Goal: Task Accomplishment & Management: Manage account settings

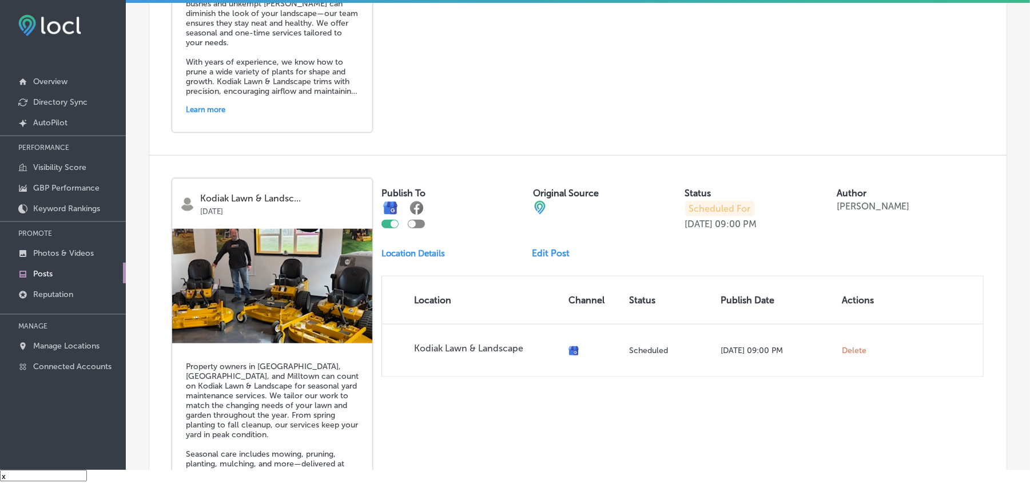
scroll to position [3966, 0]
click at [65, 344] on p "Manage Locations" at bounding box center [66, 346] width 66 height 10
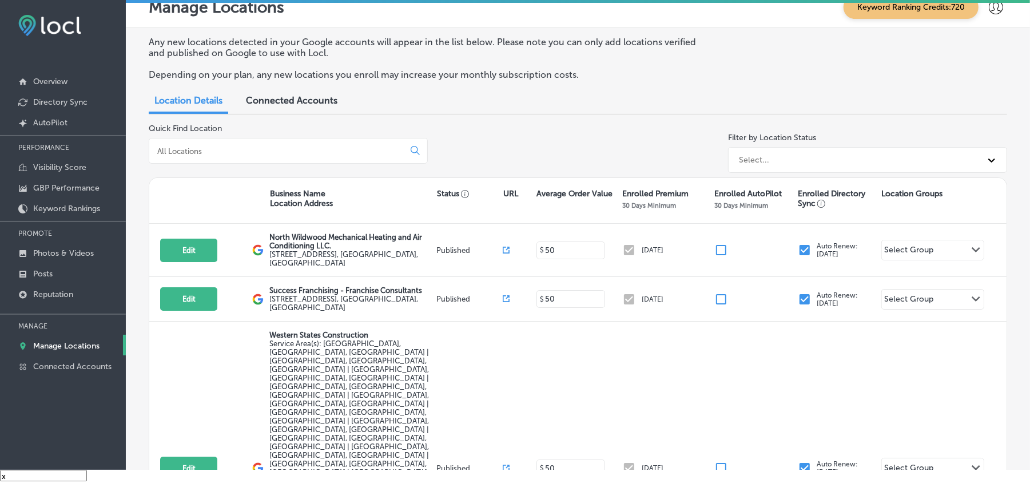
click at [298, 154] on input at bounding box center [278, 151] width 245 height 10
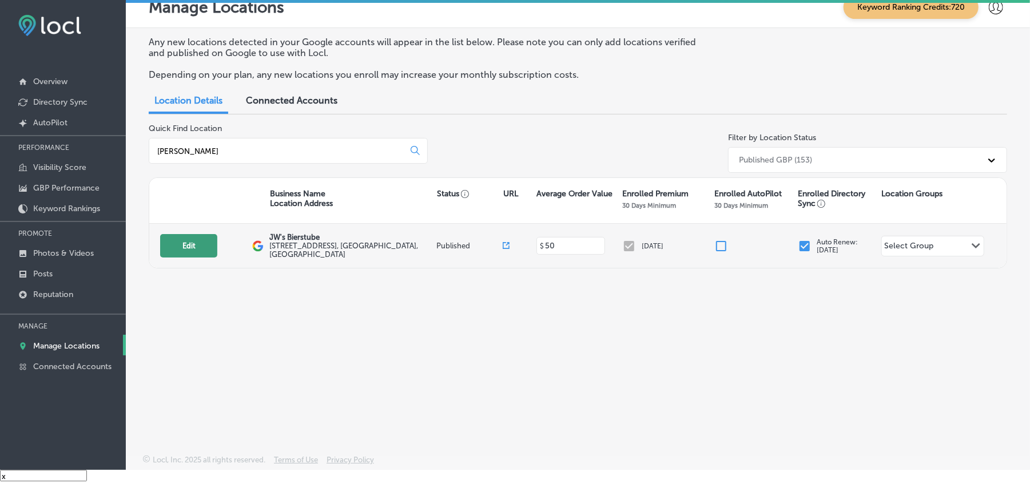
type input "[PERSON_NAME]"
click at [200, 248] on button "Edit" at bounding box center [188, 245] width 57 height 23
select select "US"
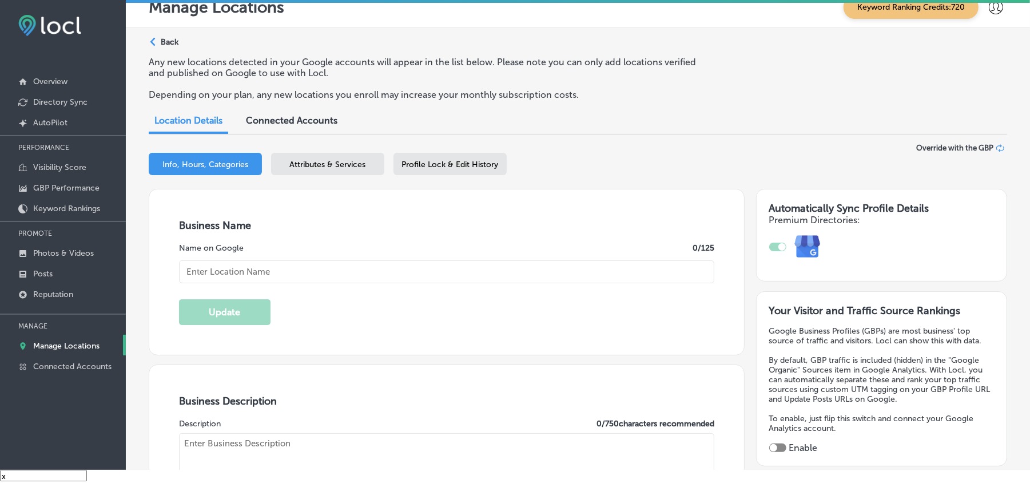
type input "JW's Bierstube"
type input "[STREET_ADDRESS]"
type input "Oakdale"
type input "55128"
type input "US"
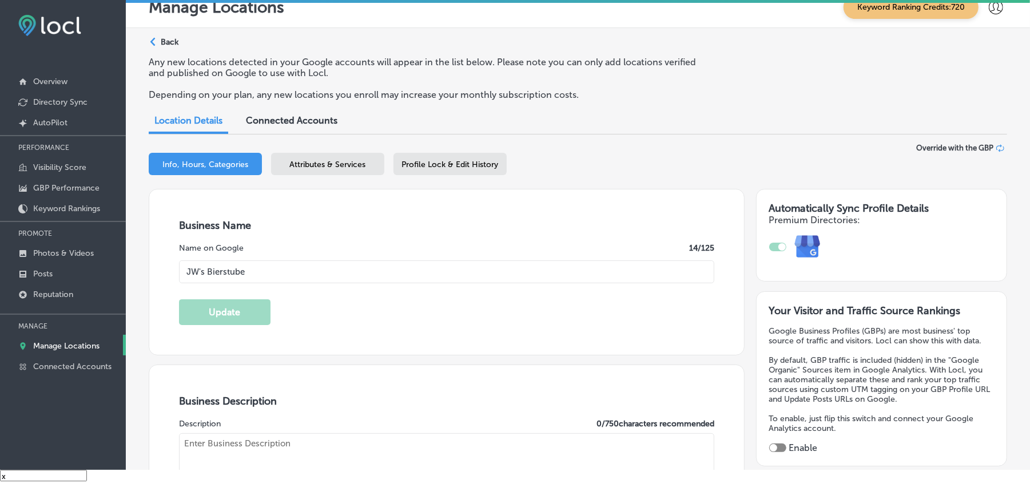
type input "[URL][DOMAIN_NAME]"
checkbox input "true"
type textarea "At The Bierstubes, we bring the essence of a true German dining experience to t…"
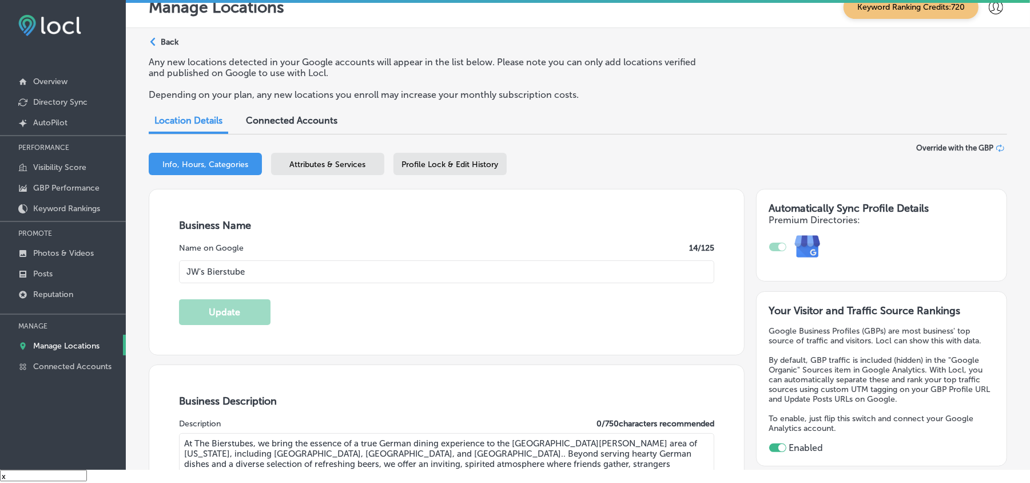
type input "[PHONE_NUMBER]"
click at [66, 342] on p "Manage Locations" at bounding box center [66, 346] width 66 height 10
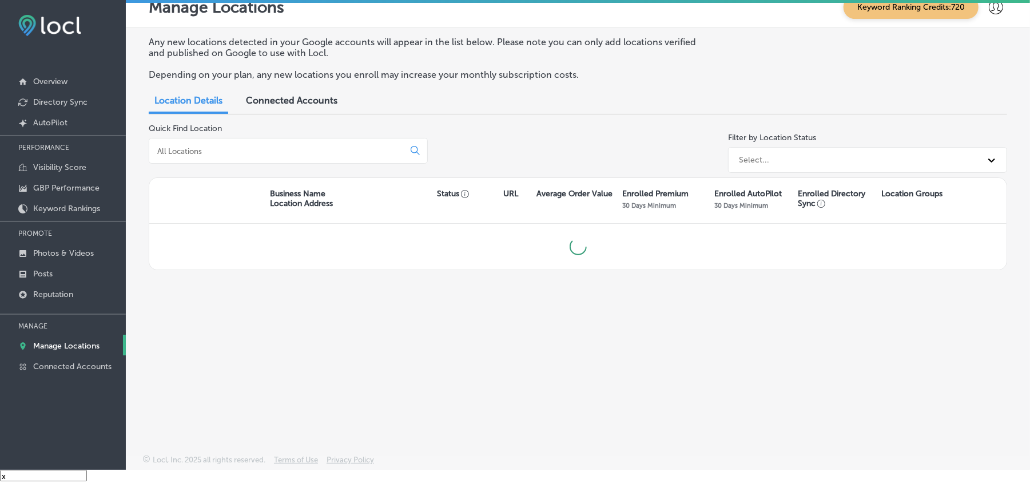
click at [291, 156] on div at bounding box center [288, 151] width 279 height 26
click at [291, 152] on input at bounding box center [278, 151] width 245 height 10
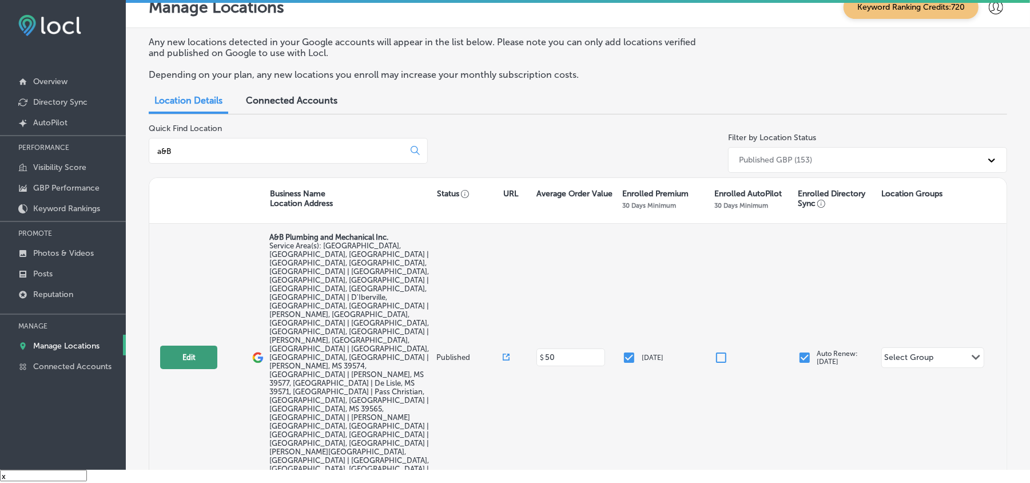
type input "a&B"
click at [203, 346] on button "Edit" at bounding box center [188, 357] width 57 height 23
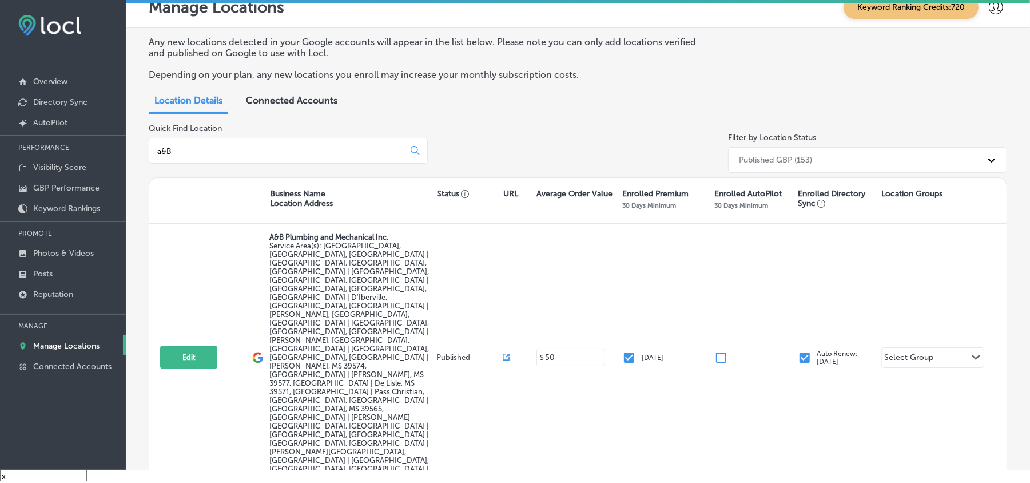
select select "US"
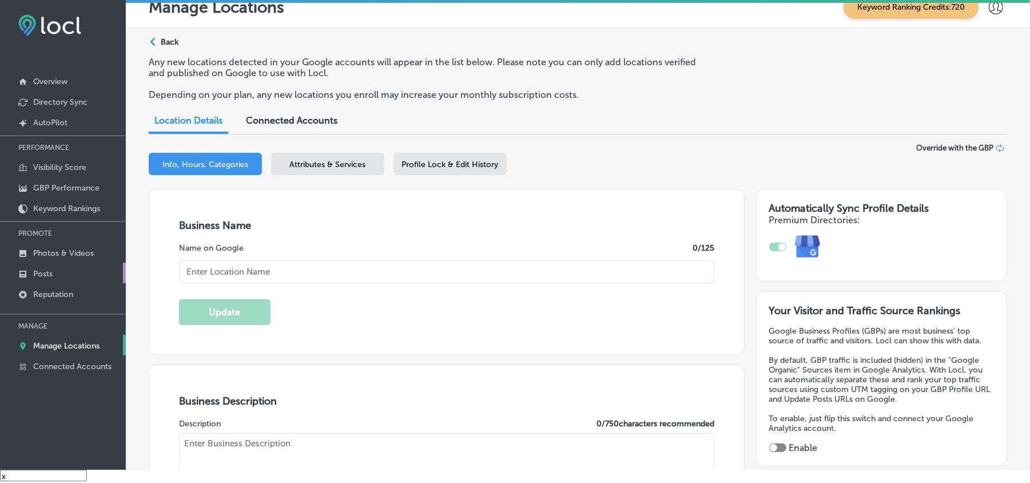
checkbox input "true"
type input "A&B Plumbing and Mechanical Inc."
type input "[STREET_ADDRESS][PERSON_NAME]"
type input "Gulfport"
type input "39503"
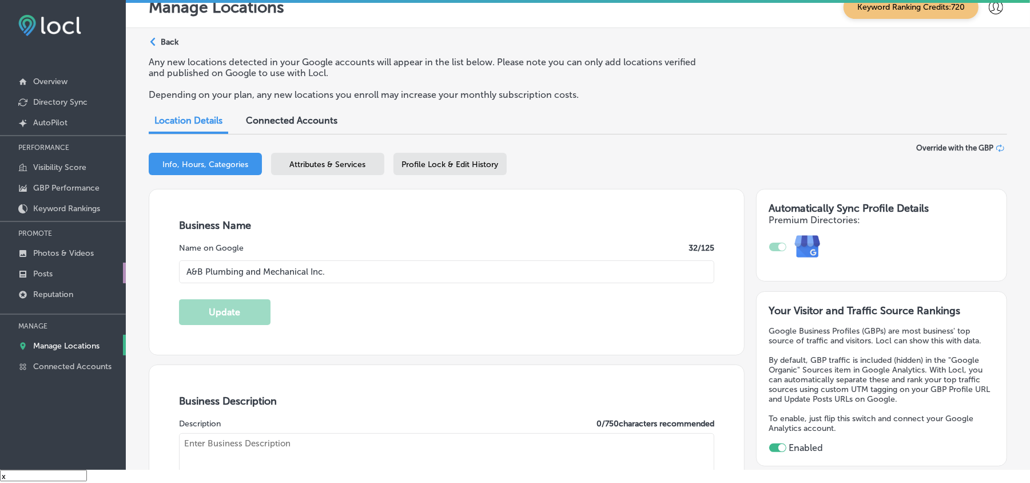
type input "US"
type input "[URL][DOMAIN_NAME]"
type textarea "A&B Plumbing and Mechanical Inc. , located in [GEOGRAPHIC_DATA], [GEOGRAPHIC_DA…"
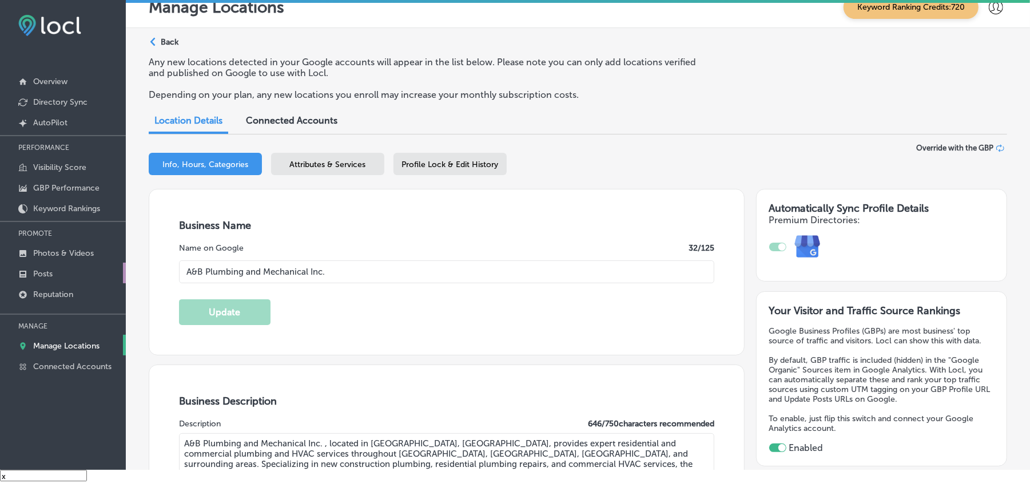
type input "[PHONE_NUMBER]"
click at [57, 265] on link "Posts" at bounding box center [63, 273] width 126 height 21
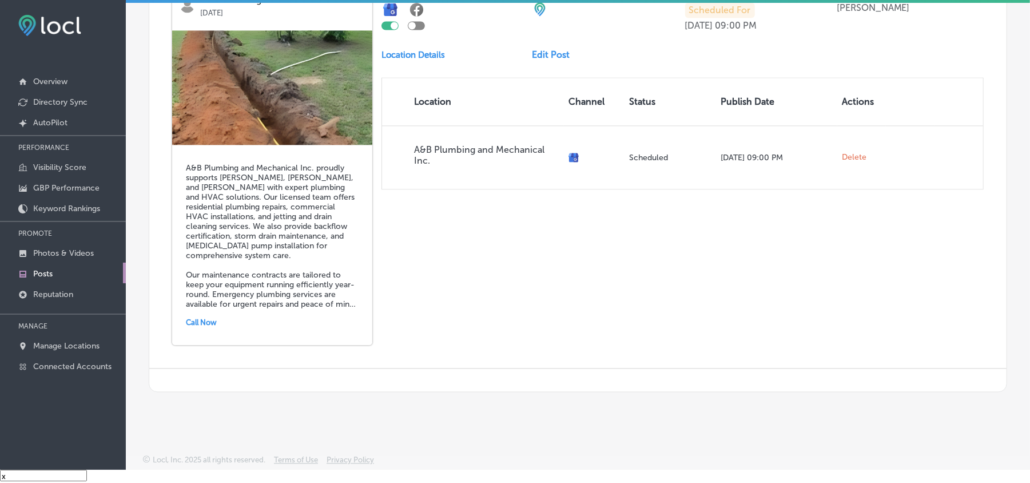
scroll to position [1290, 0]
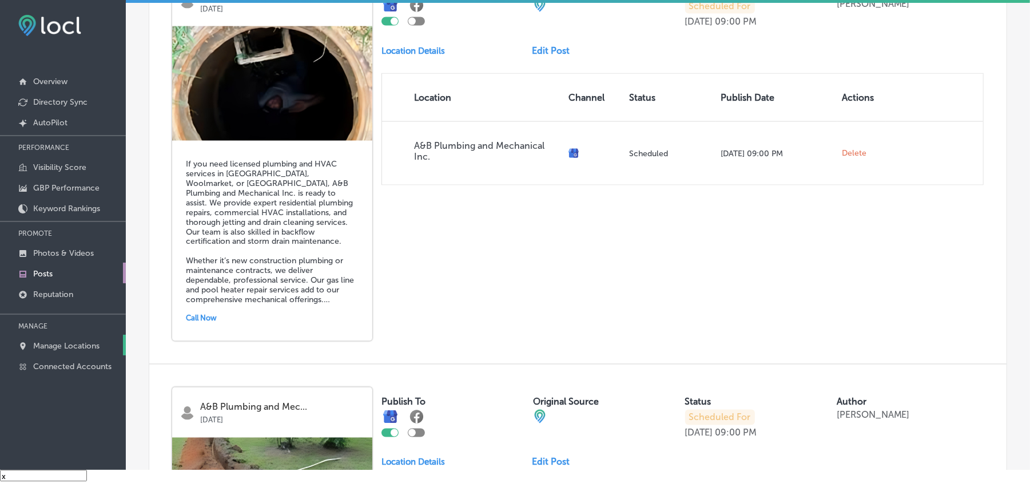
click at [42, 341] on link "Manage Locations" at bounding box center [63, 345] width 126 height 21
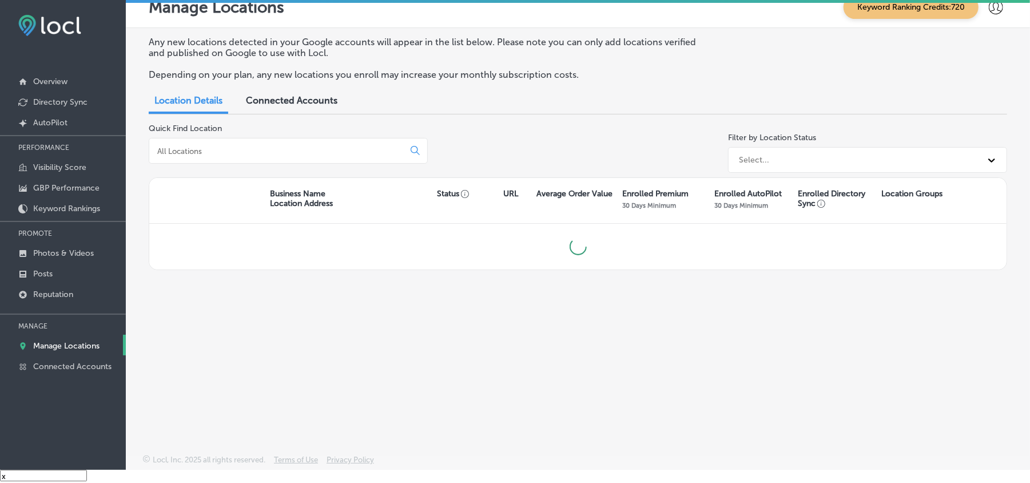
click at [247, 154] on input at bounding box center [278, 151] width 245 height 10
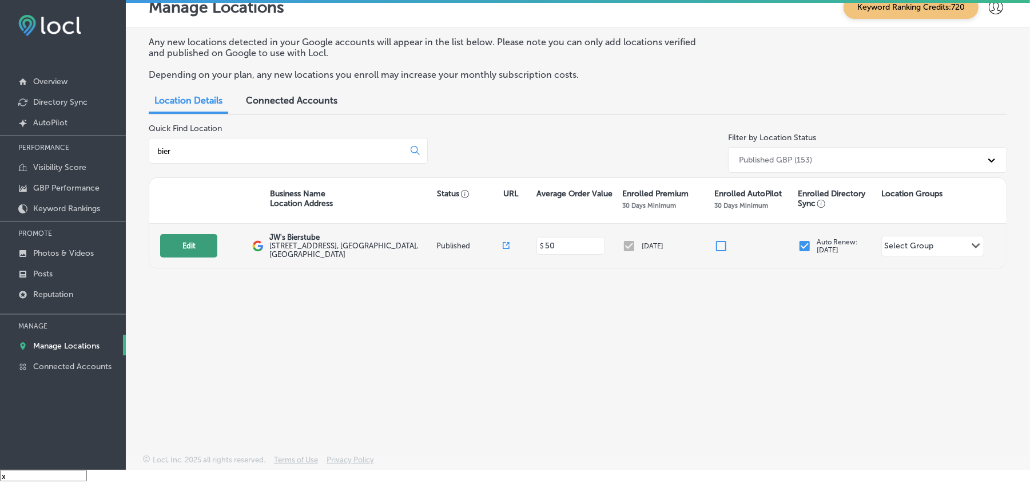
type input "bier"
click at [187, 241] on button "Edit" at bounding box center [188, 245] width 57 height 23
select select "US"
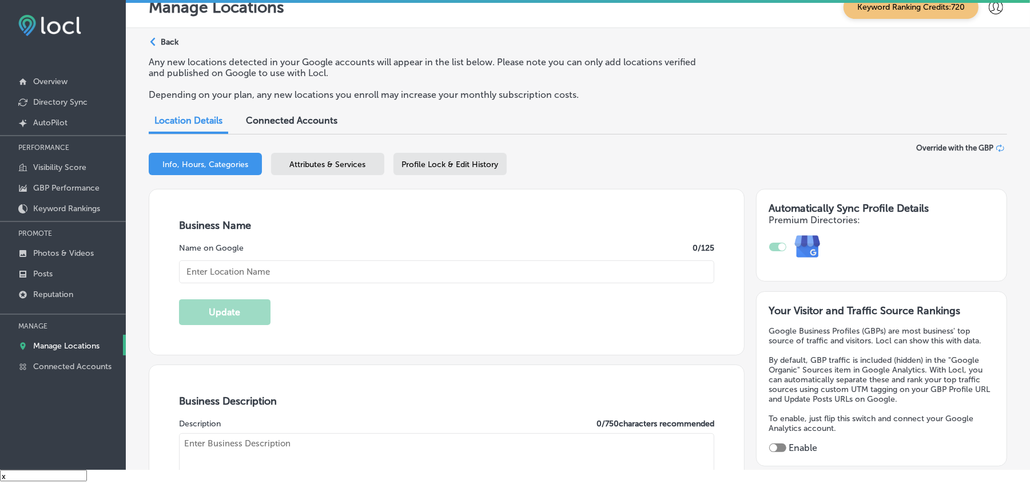
type input "JW's Bierstube"
type input "[STREET_ADDRESS]"
type input "Oakdale"
type input "55128"
type input "US"
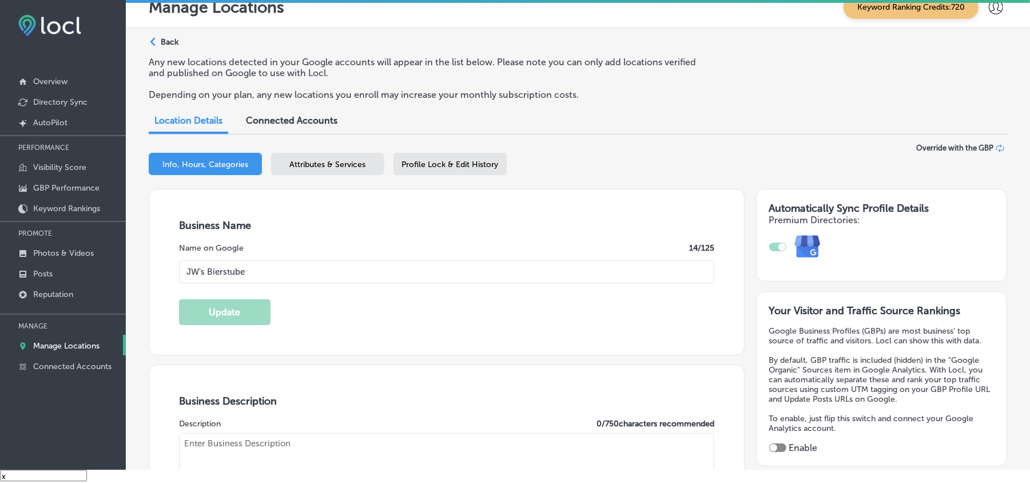
checkbox input "true"
type input "[URL][DOMAIN_NAME]"
type textarea "At The Bierstubes, we bring the essence of a true German dining experience to t…"
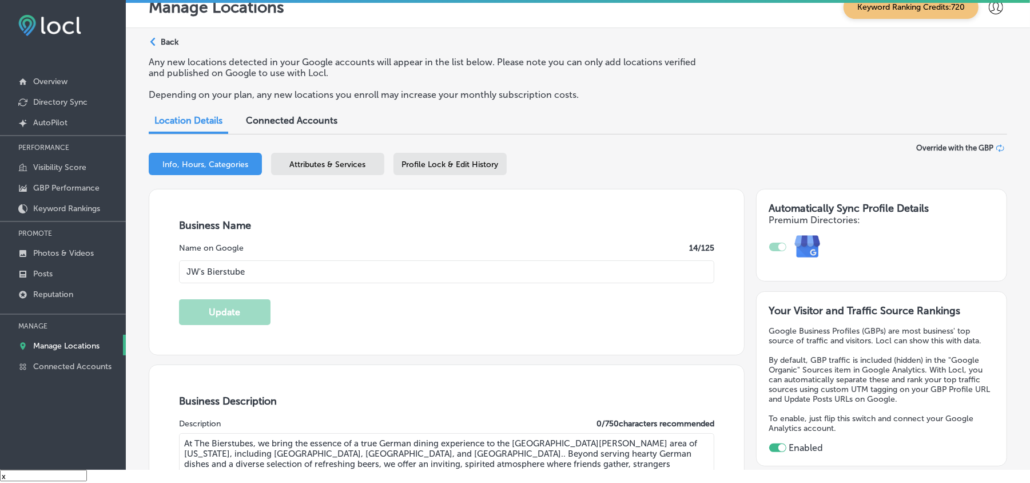
type input "[PHONE_NUMBER]"
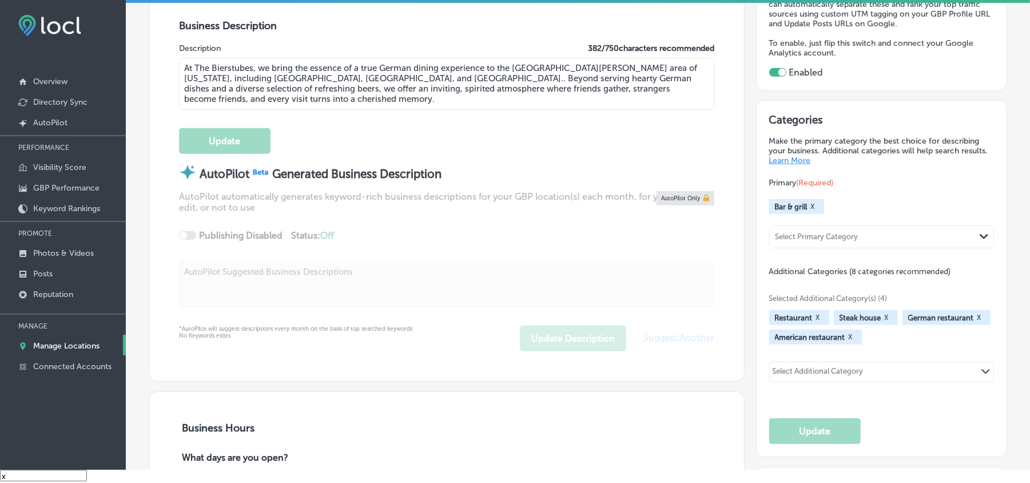
scroll to position [381, 0]
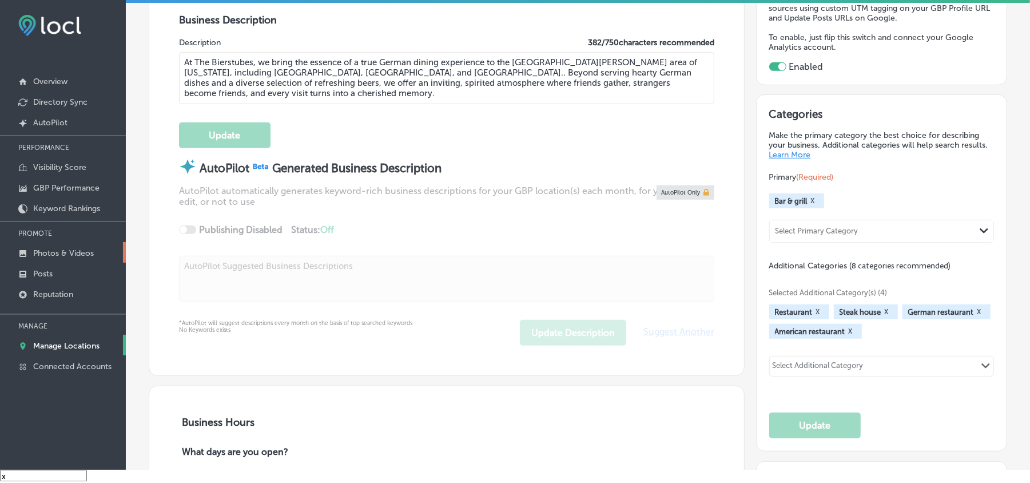
click at [66, 257] on p "Photos & Videos" at bounding box center [63, 253] width 61 height 10
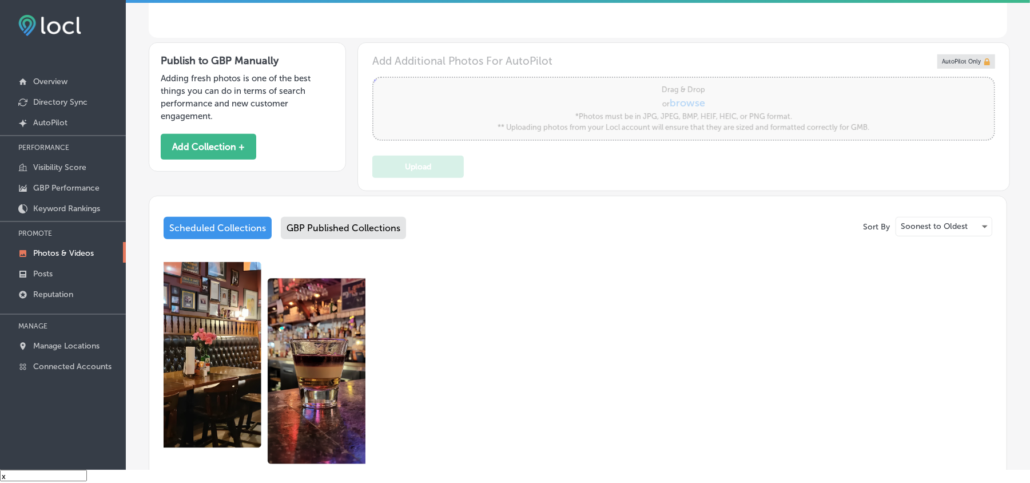
scroll to position [275, 0]
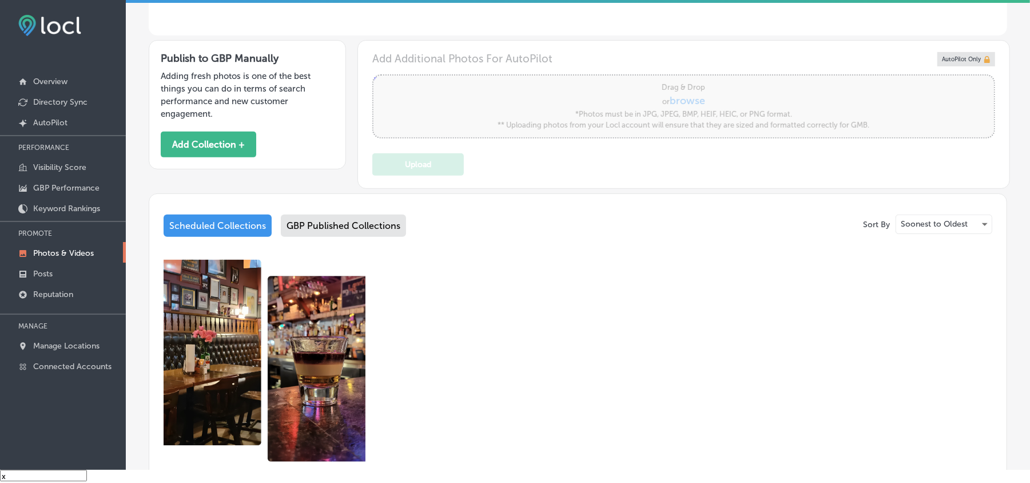
click at [325, 221] on div "GBP Published Collections" at bounding box center [343, 226] width 125 height 22
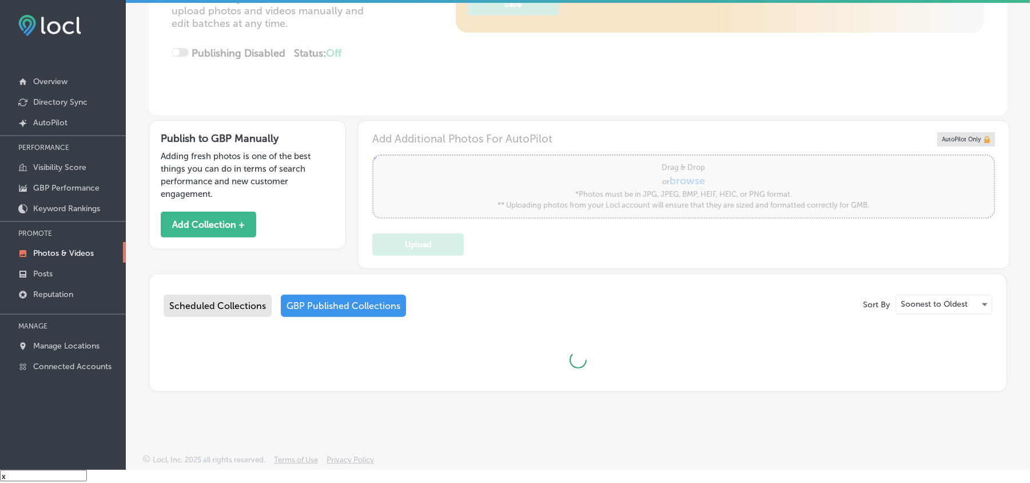
scroll to position [198, 0]
type input "5"
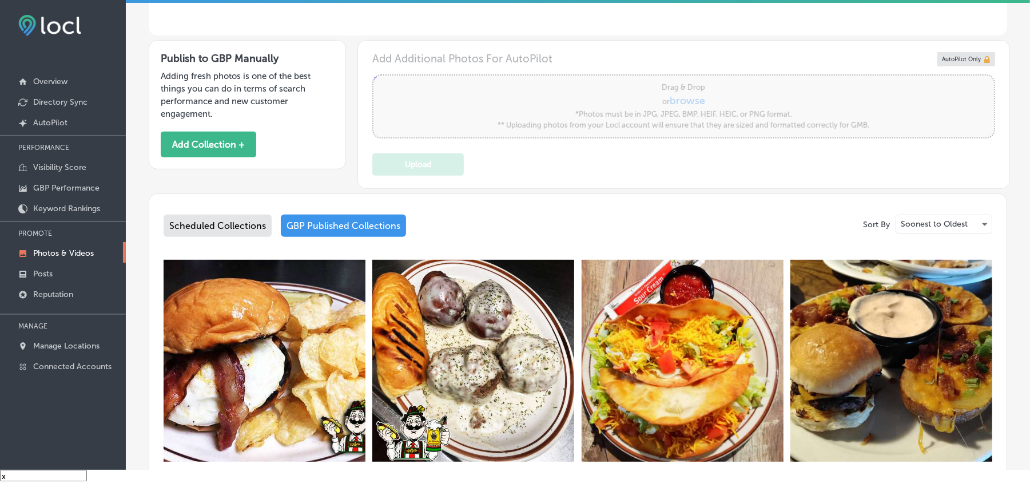
scroll to position [376, 0]
